Goal: Task Accomplishment & Management: Manage account settings

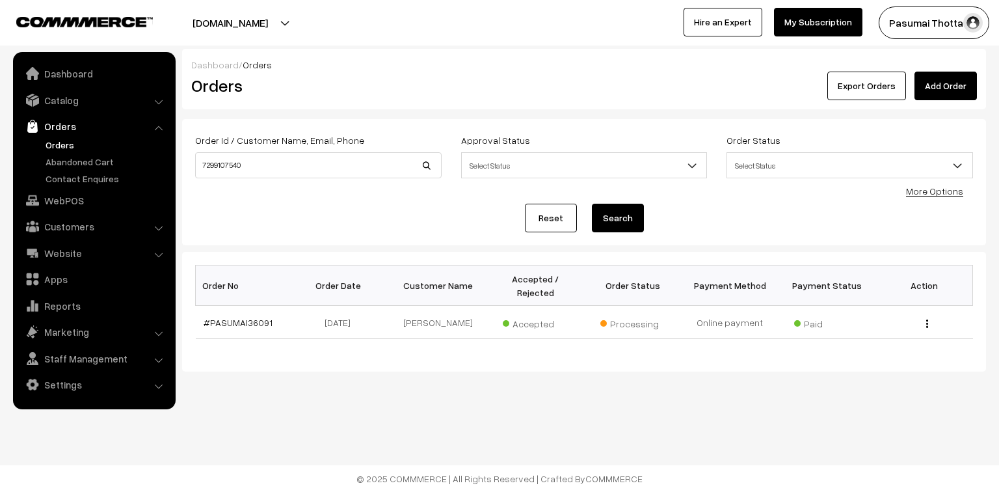
click at [820, 14] on link "My Subscription" at bounding box center [818, 22] width 88 height 29
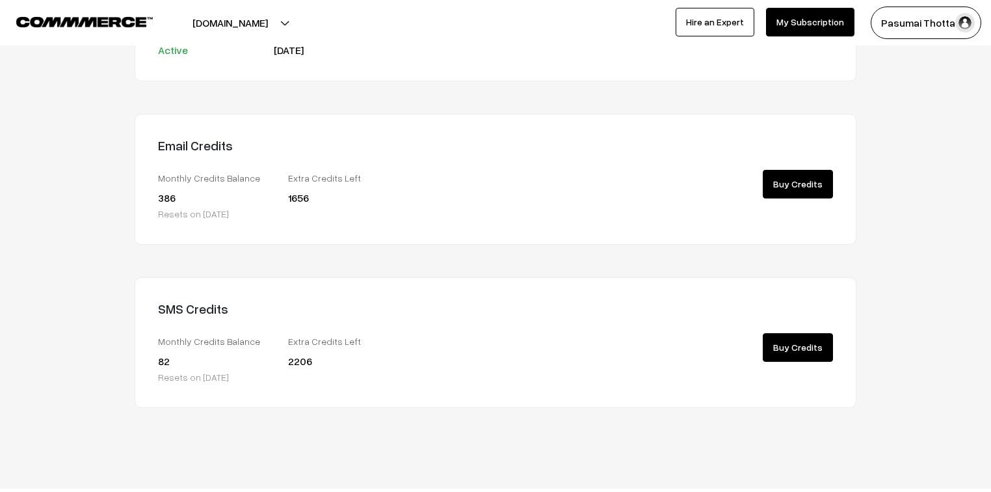
scroll to position [232, 0]
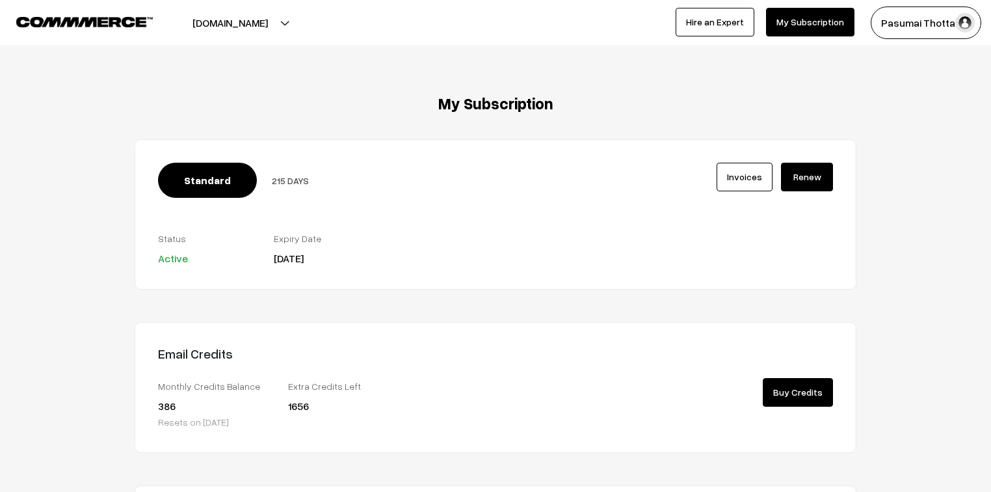
scroll to position [232, 0]
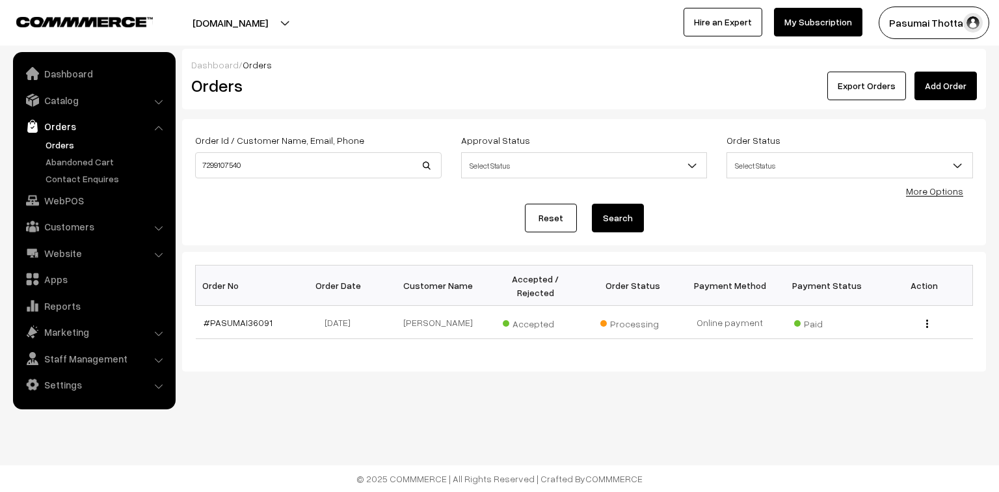
click at [59, 146] on link "Orders" at bounding box center [106, 145] width 129 height 14
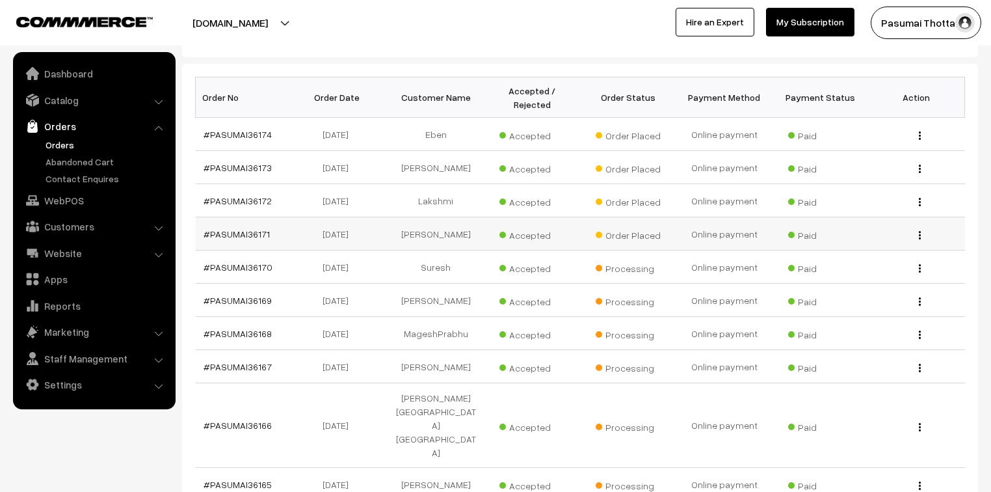
scroll to position [208, 0]
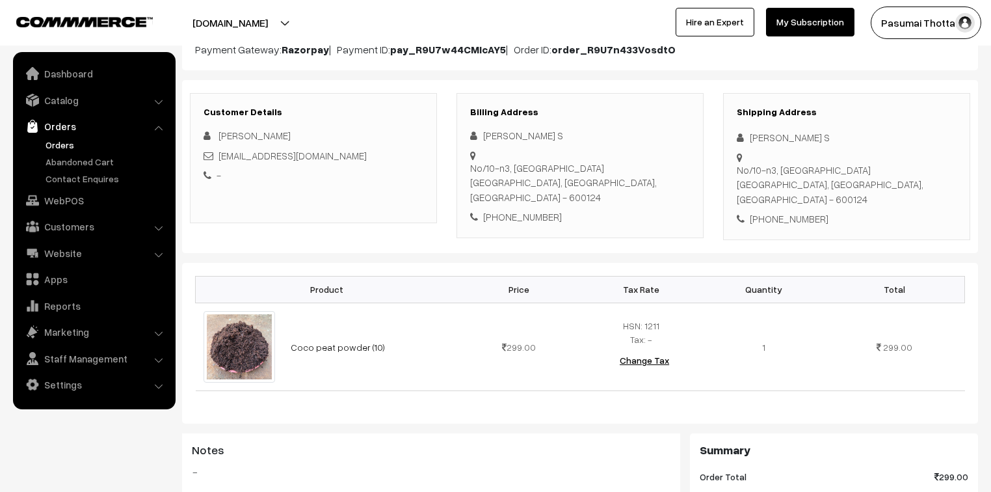
scroll to position [104, 0]
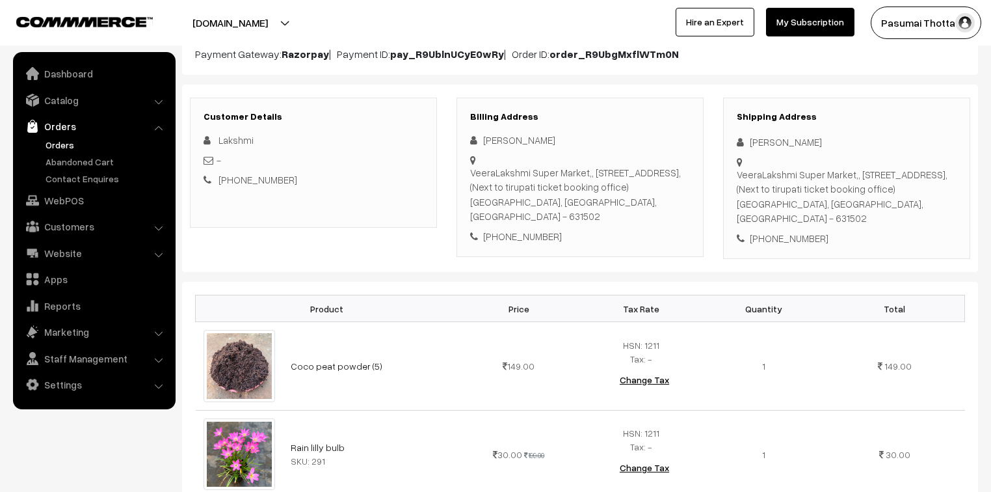
scroll to position [156, 0]
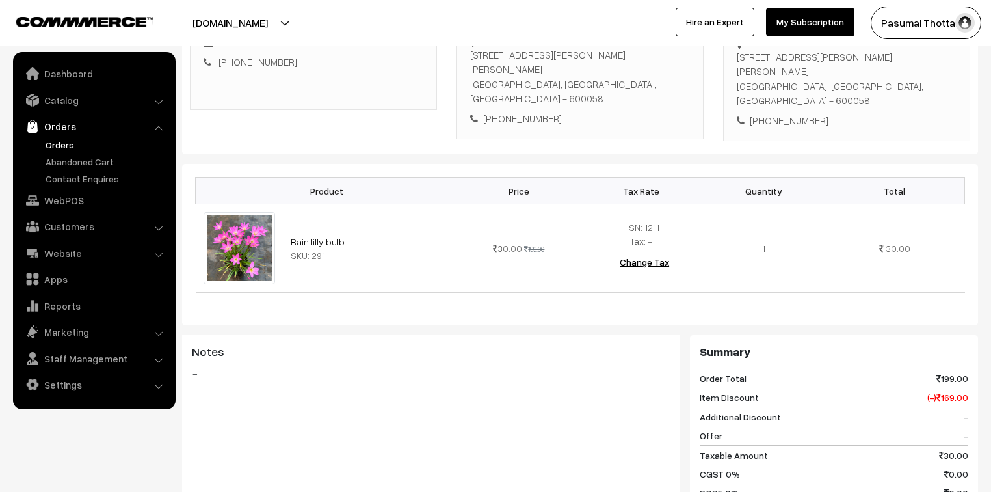
scroll to position [260, 0]
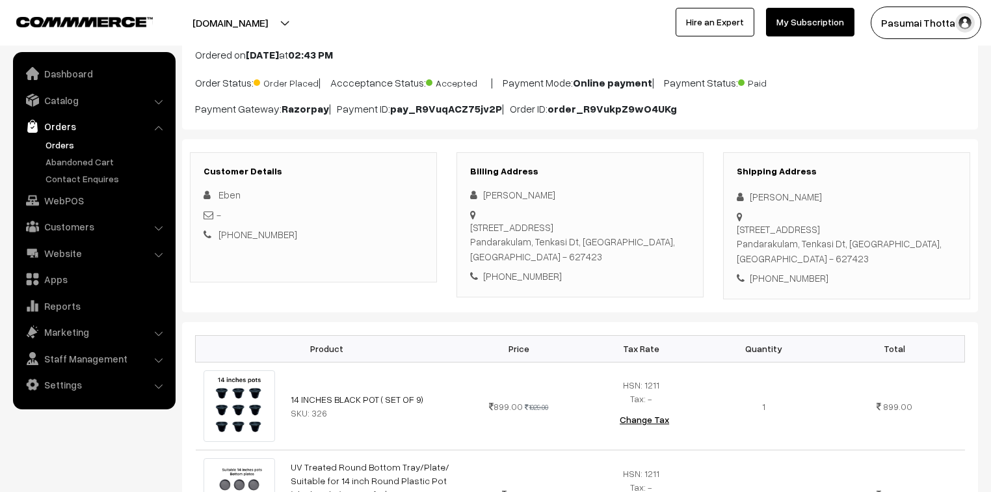
scroll to position [208, 0]
